Goal: Obtain resource: Download file/media

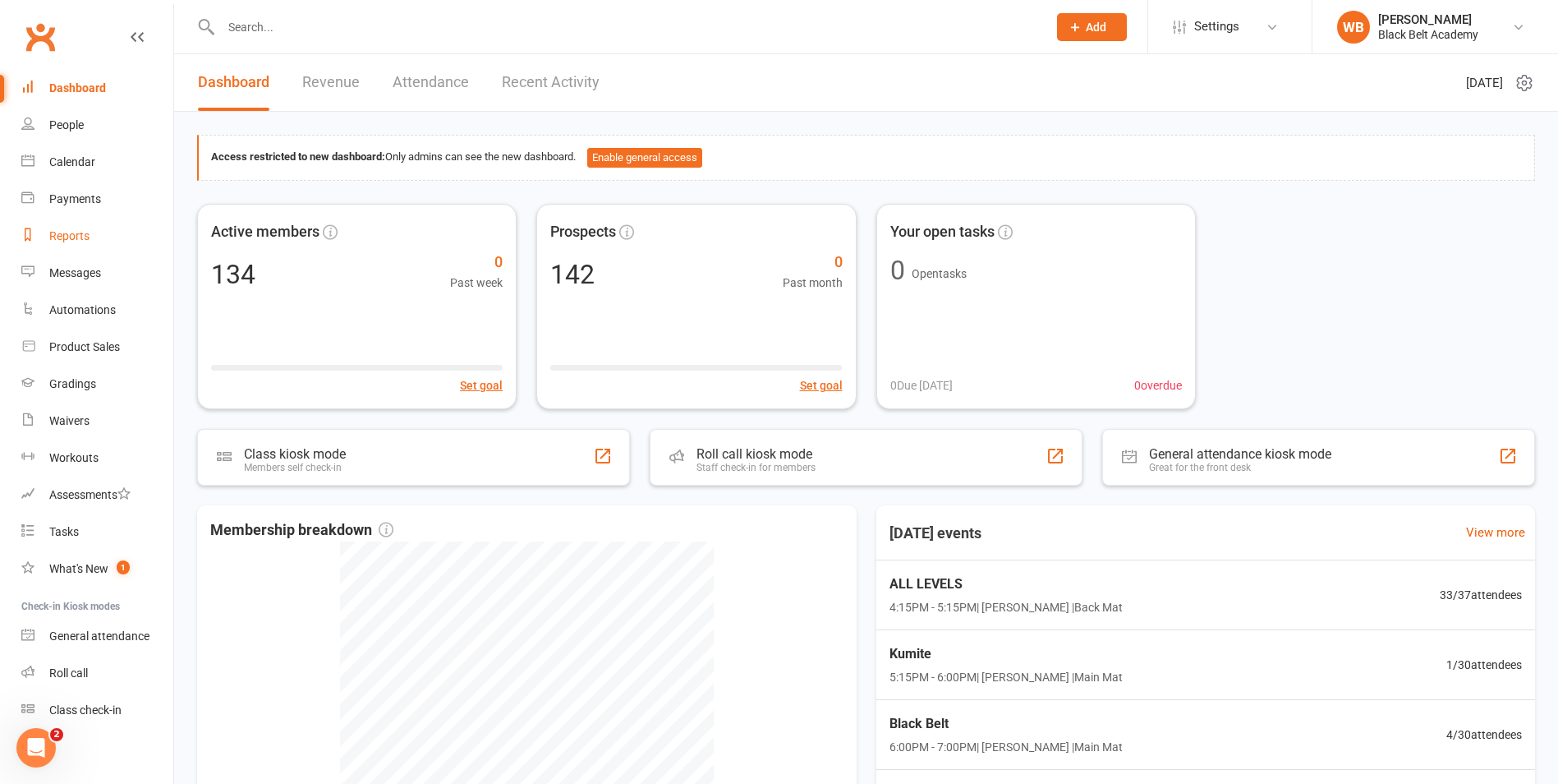
click at [85, 241] on div "Reports" at bounding box center [70, 236] width 40 height 13
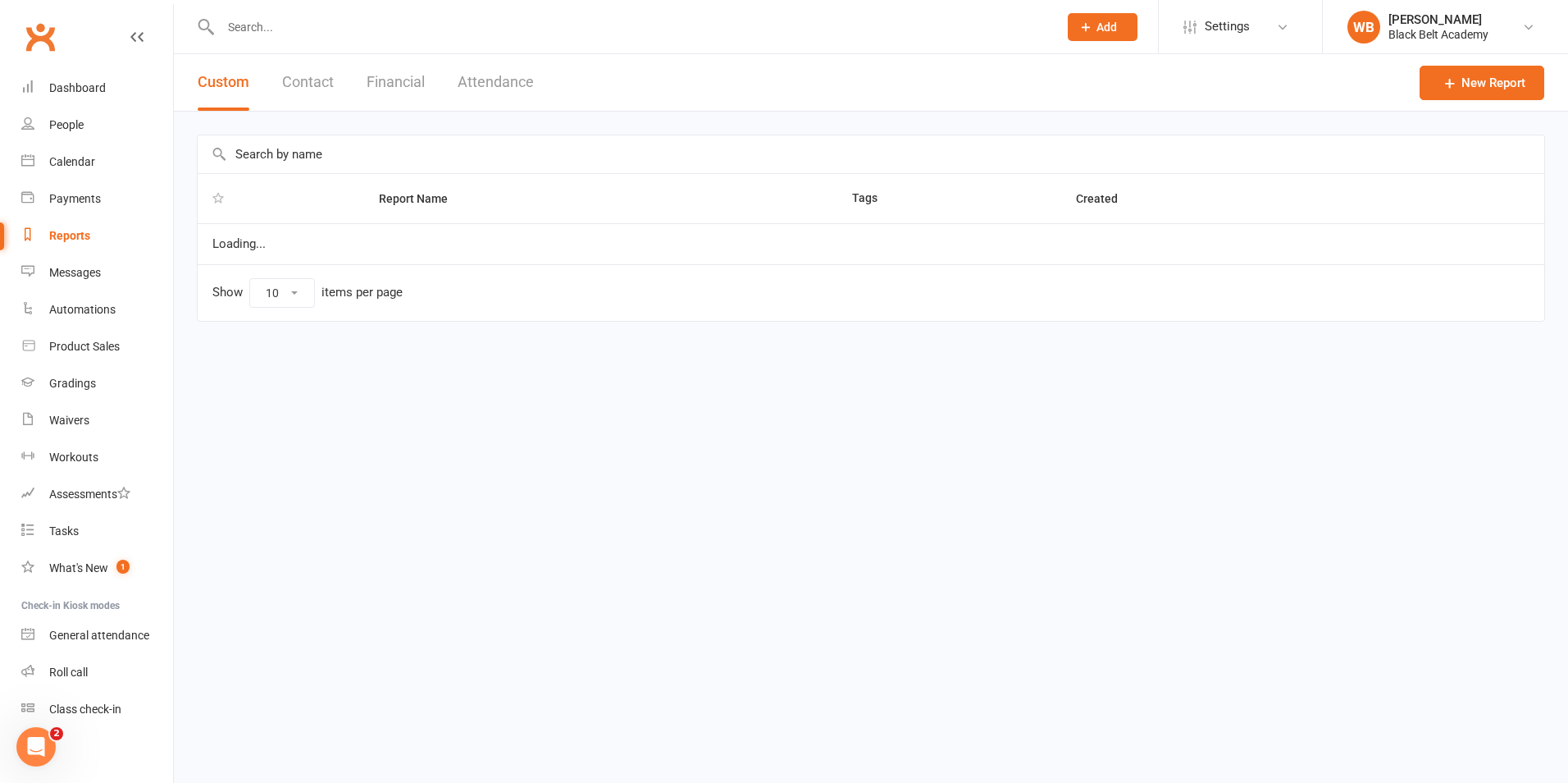
select select "100"
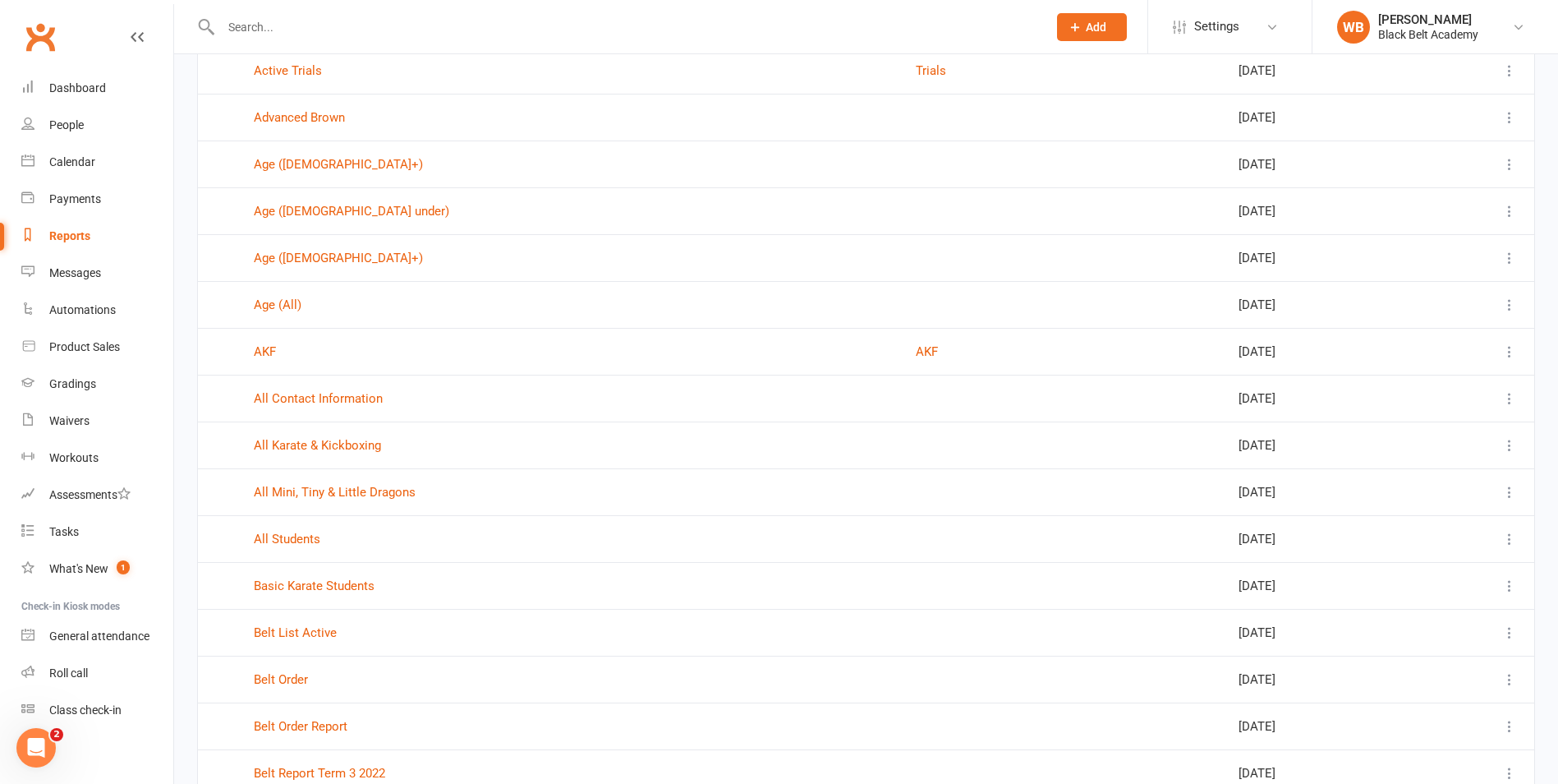
scroll to position [493, 0]
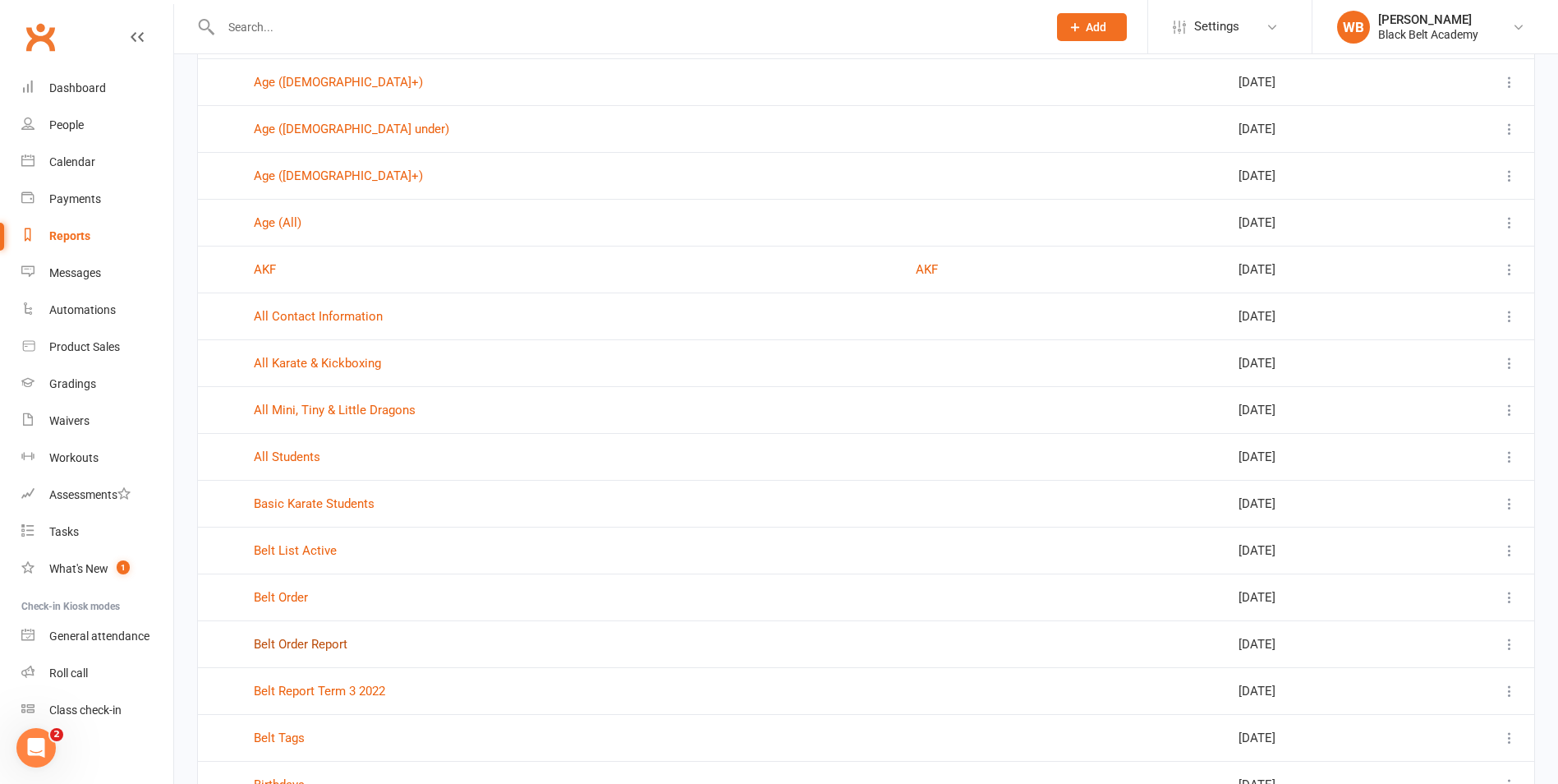
click at [322, 647] on link "Belt Order Report" at bounding box center [300, 644] width 93 height 15
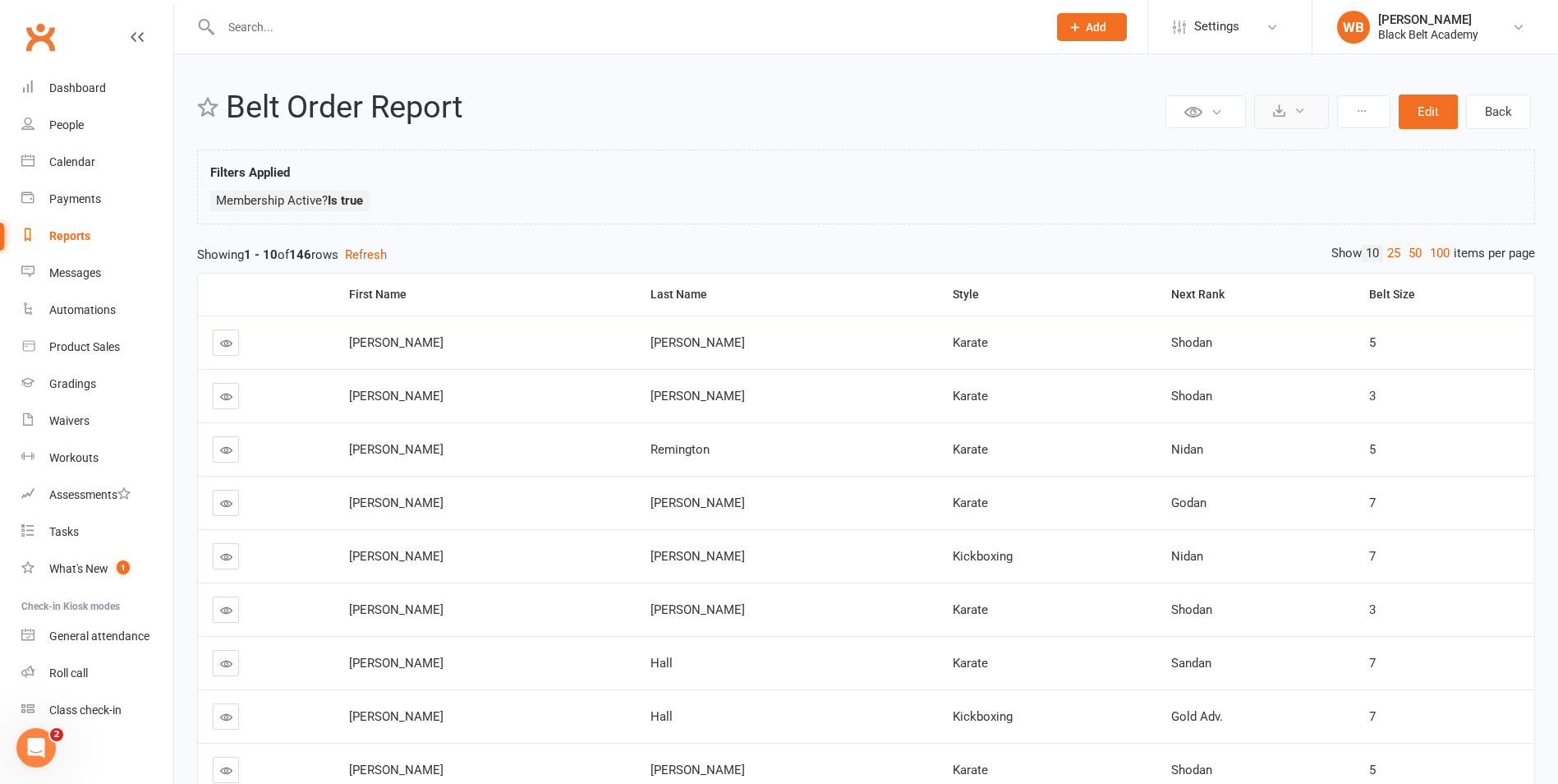
click at [1305, 114] on icon at bounding box center [1299, 110] width 13 height 13
click at [1204, 153] on link "Export to CSV" at bounding box center [1241, 151] width 173 height 33
